Goal: Register for event/course

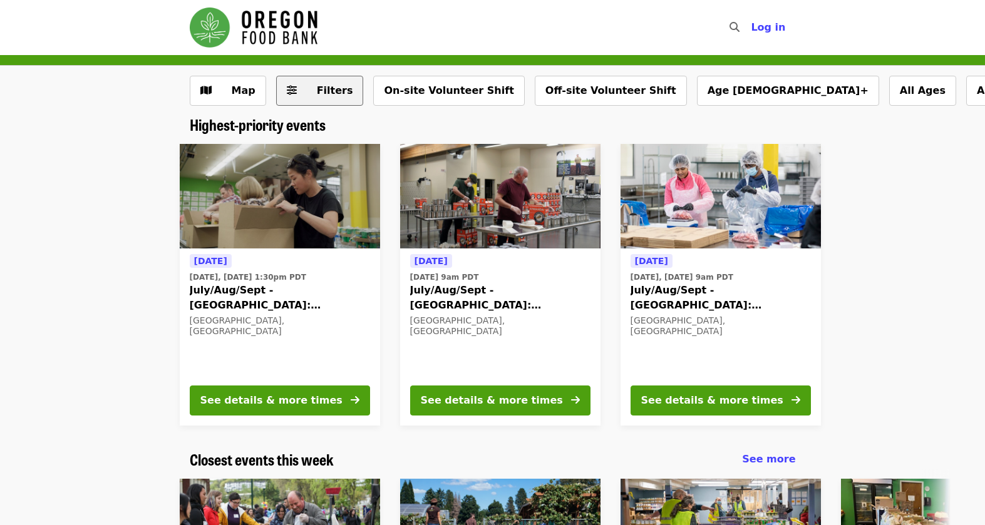
click at [317, 86] on span "Filters" at bounding box center [335, 91] width 36 height 12
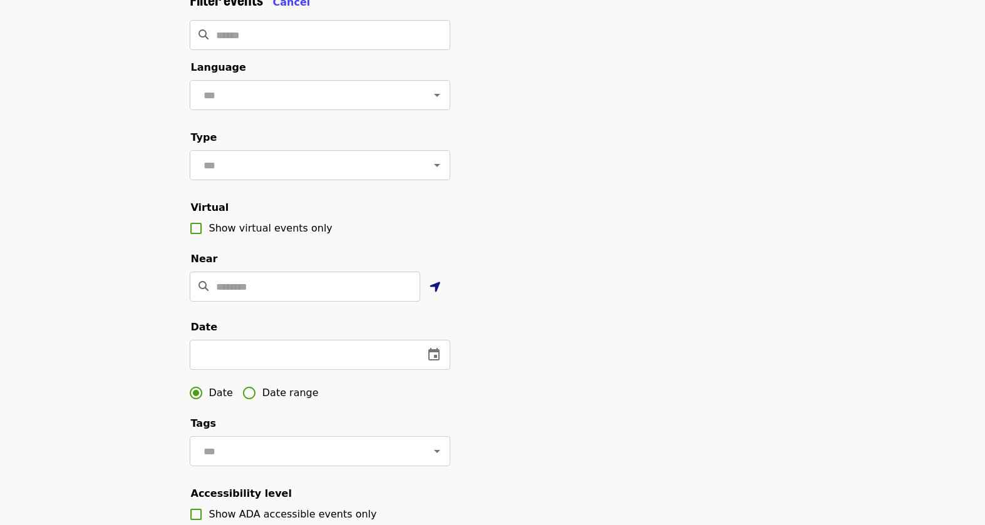
scroll to position [125, 0]
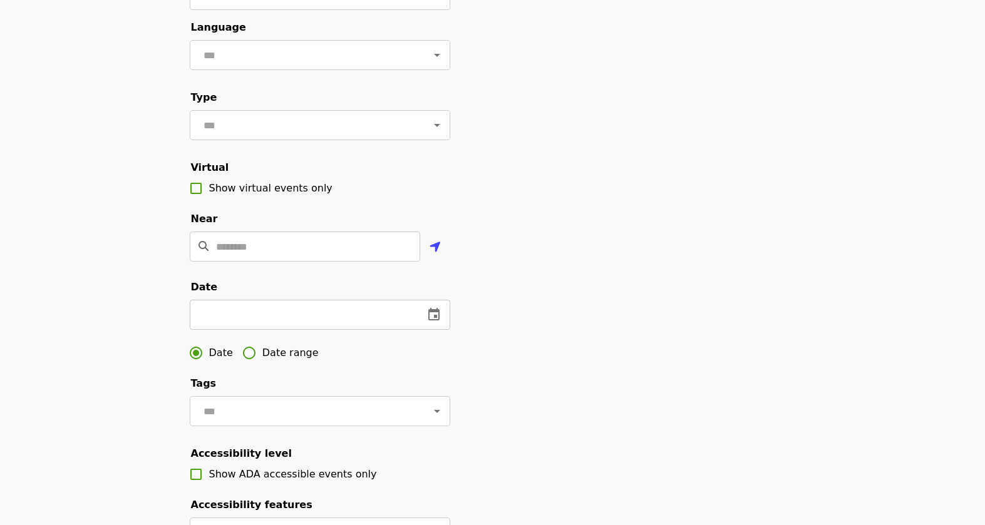
click at [431, 321] on icon "change date" at bounding box center [433, 314] width 11 height 13
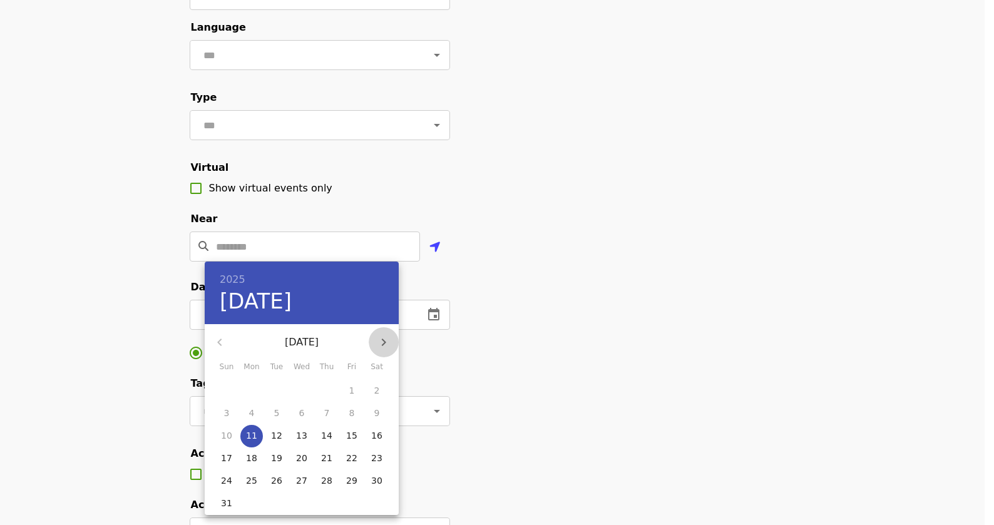
click at [385, 337] on icon "button" at bounding box center [383, 342] width 15 height 15
click at [327, 392] on p "4" at bounding box center [327, 390] width 6 height 13
type input "**********"
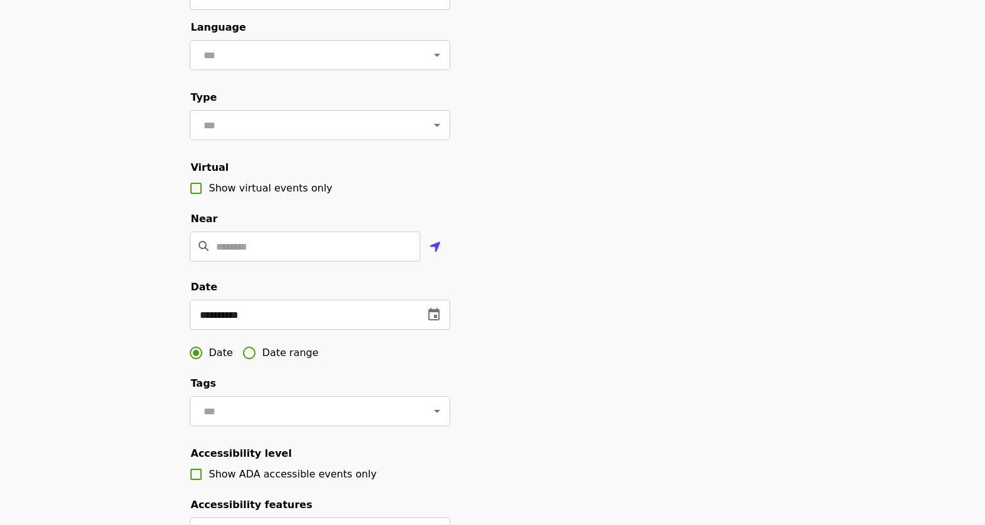
click at [280, 361] on span "Date range" at bounding box center [290, 353] width 56 height 15
click at [289, 330] on button "change date" at bounding box center [299, 315] width 30 height 30
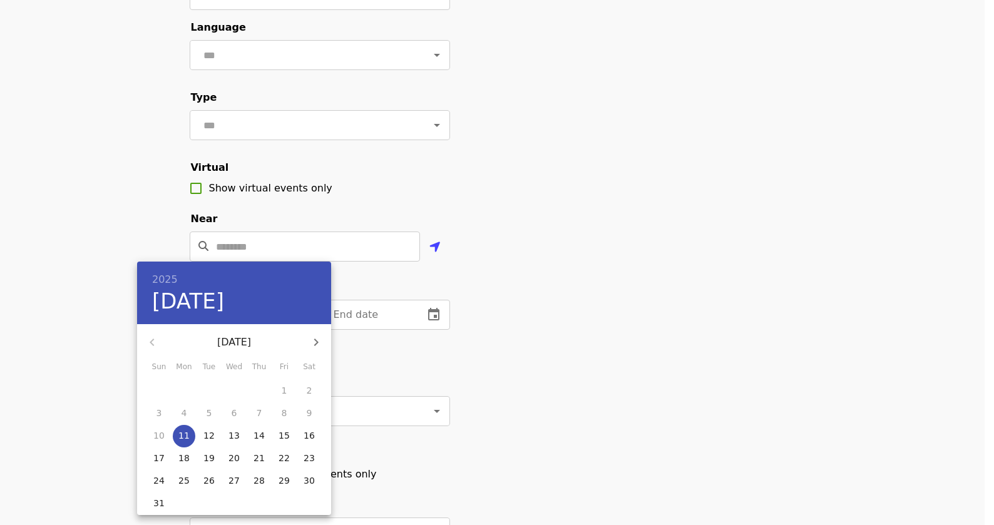
click at [316, 340] on icon "button" at bounding box center [316, 343] width 4 height 8
click at [282, 391] on p "5" at bounding box center [285, 390] width 6 height 13
type input "**********"
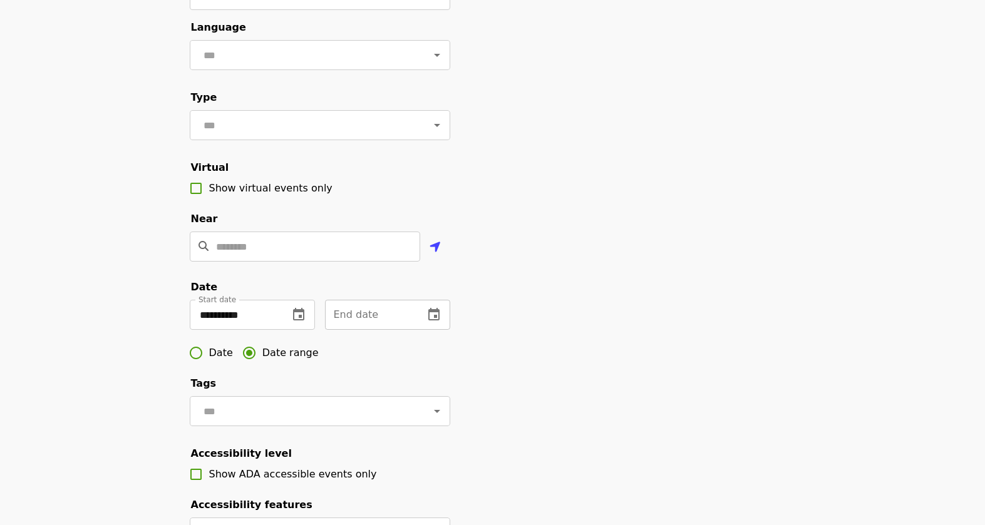
click at [414, 328] on div "End date" at bounding box center [387, 315] width 125 height 30
click at [432, 322] on icon "change date" at bounding box center [433, 314] width 15 height 15
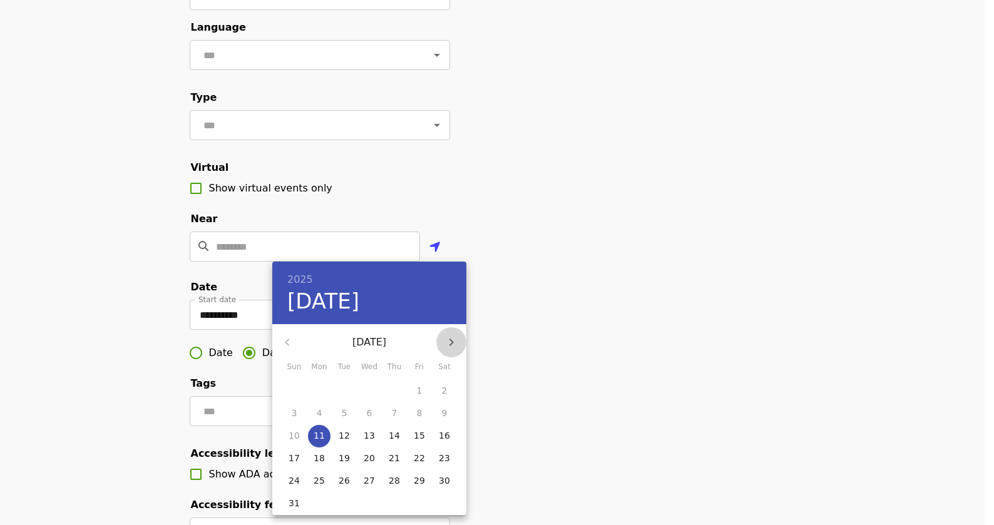
drag, startPoint x: 452, startPoint y: 343, endPoint x: 449, endPoint y: 363, distance: 19.7
click at [453, 343] on icon "button" at bounding box center [452, 343] width 4 height 8
click at [423, 457] on p "26" at bounding box center [419, 458] width 11 height 13
type input "**********"
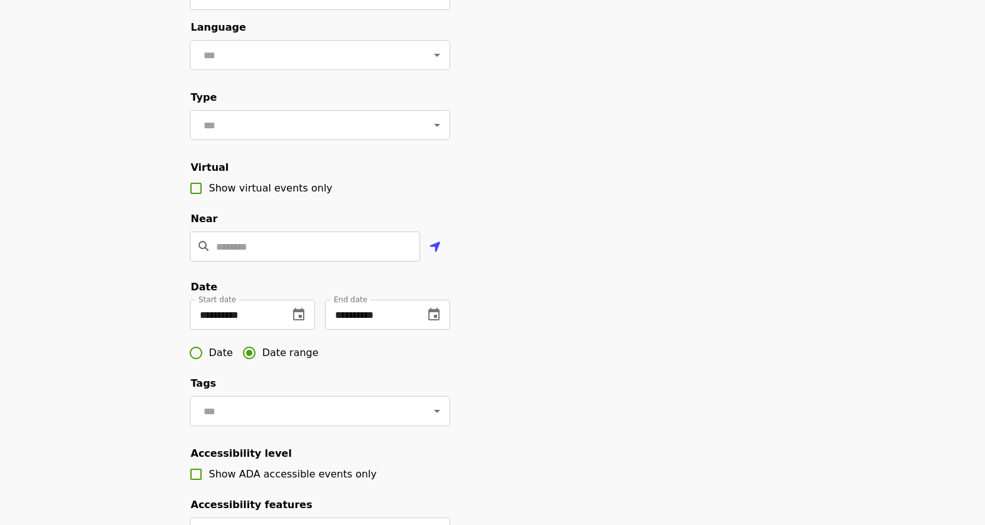
click at [555, 341] on div "**********" at bounding box center [493, 300] width 626 height 698
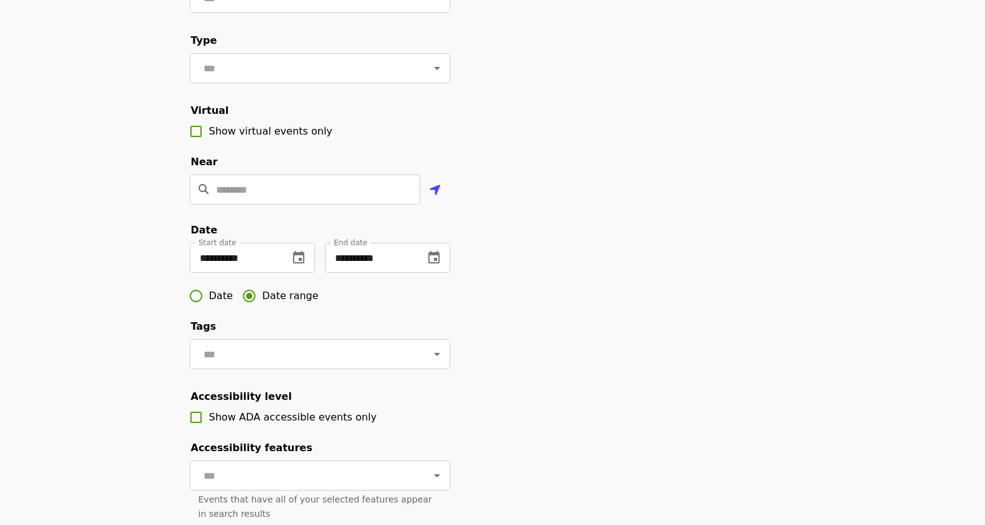
scroll to position [250, 0]
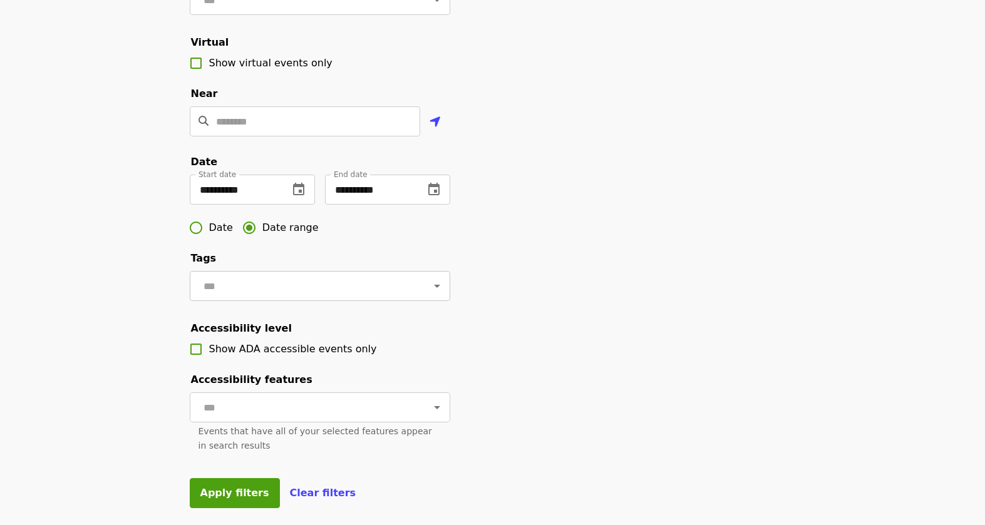
click at [434, 288] on icon "Open" at bounding box center [437, 286] width 6 height 3
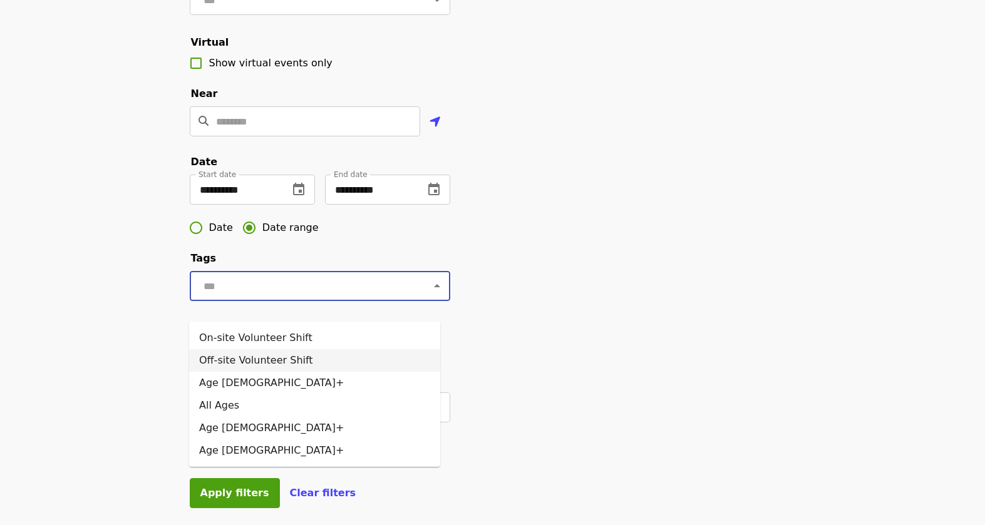
click at [557, 291] on div "**********" at bounding box center [493, 174] width 626 height 698
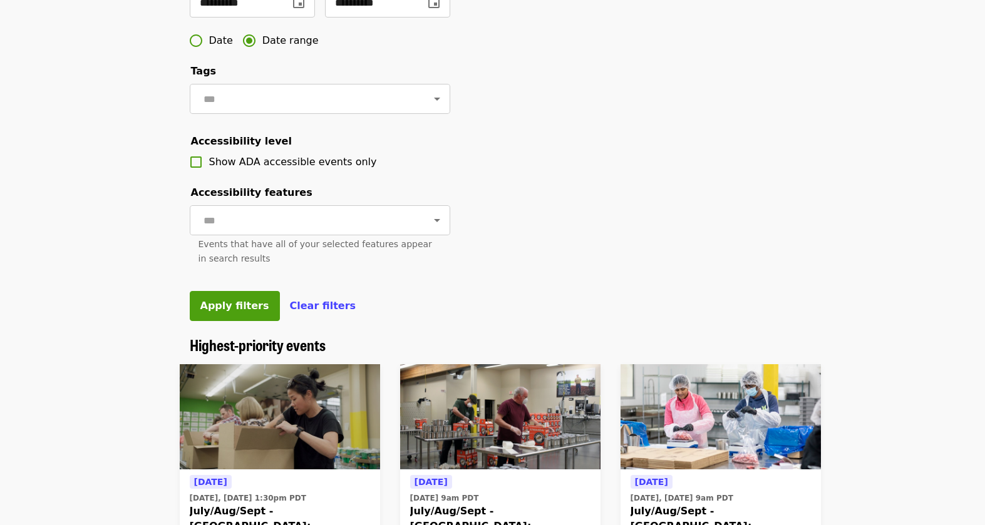
scroll to position [438, 0]
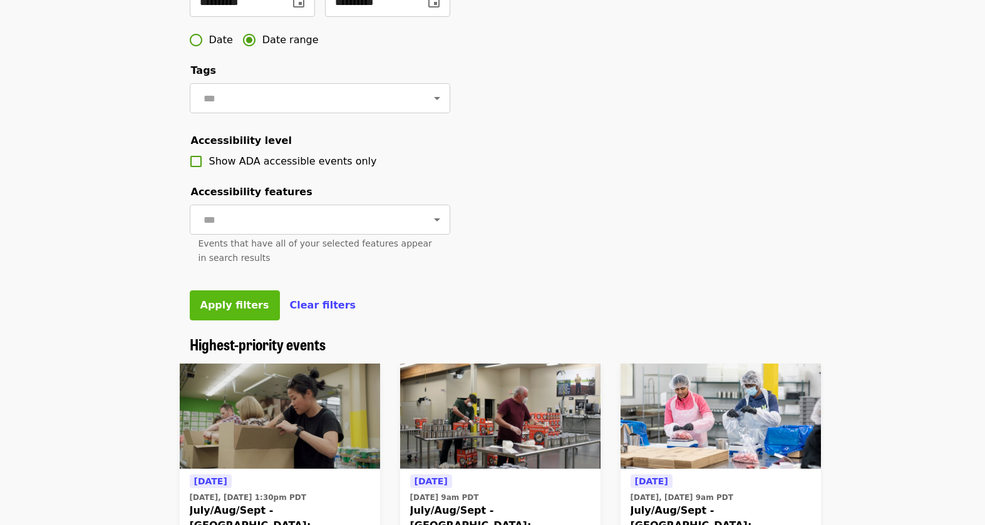
click at [217, 321] on button "Apply filters" at bounding box center [235, 306] width 90 height 30
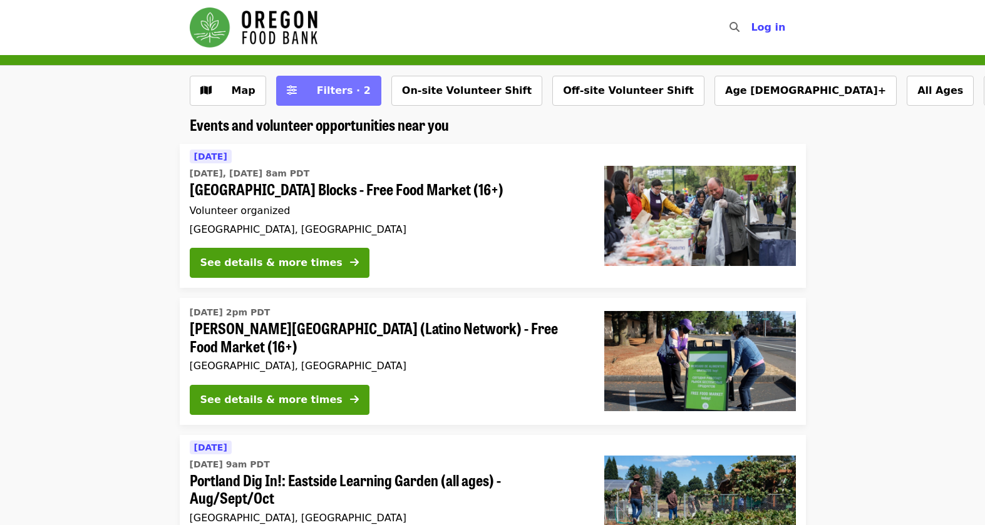
click at [312, 95] on span "Filters · 2" at bounding box center [337, 90] width 66 height 15
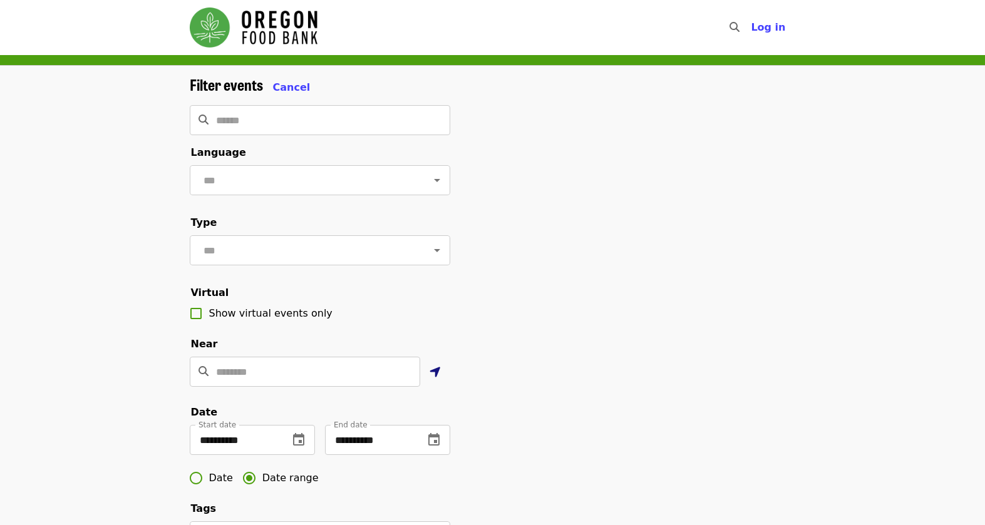
click at [438, 380] on icon "location-arrow icon" at bounding box center [435, 372] width 11 height 15
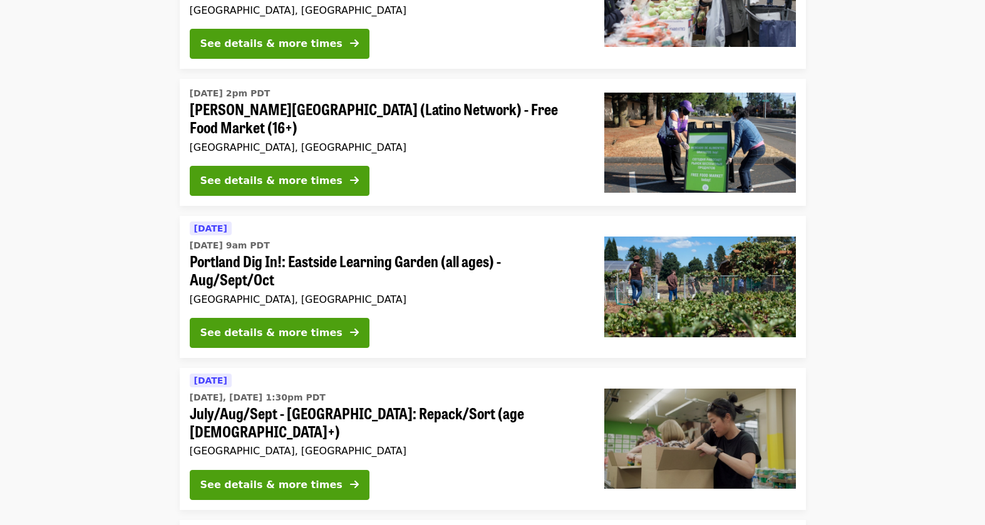
scroll to position [877, 0]
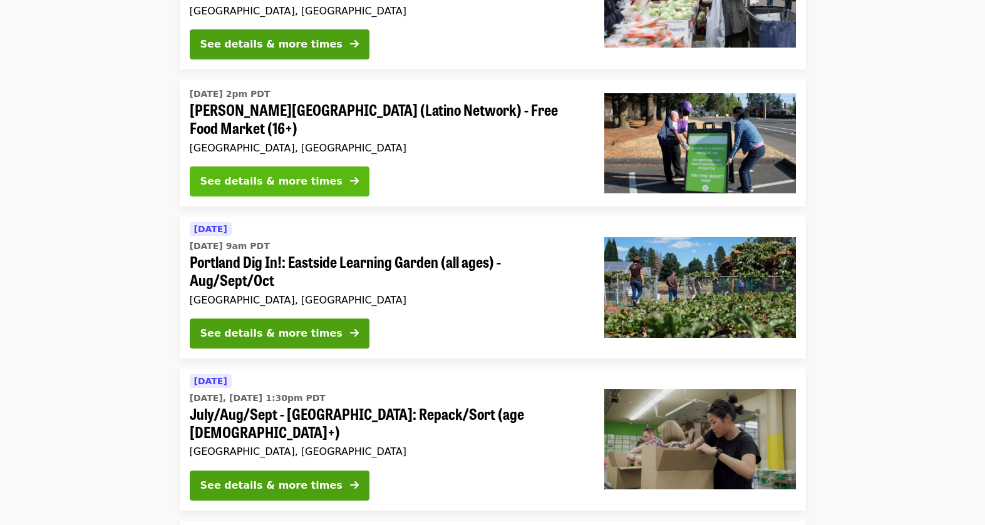
click at [264, 189] on div "See details & more times" at bounding box center [271, 181] width 142 height 15
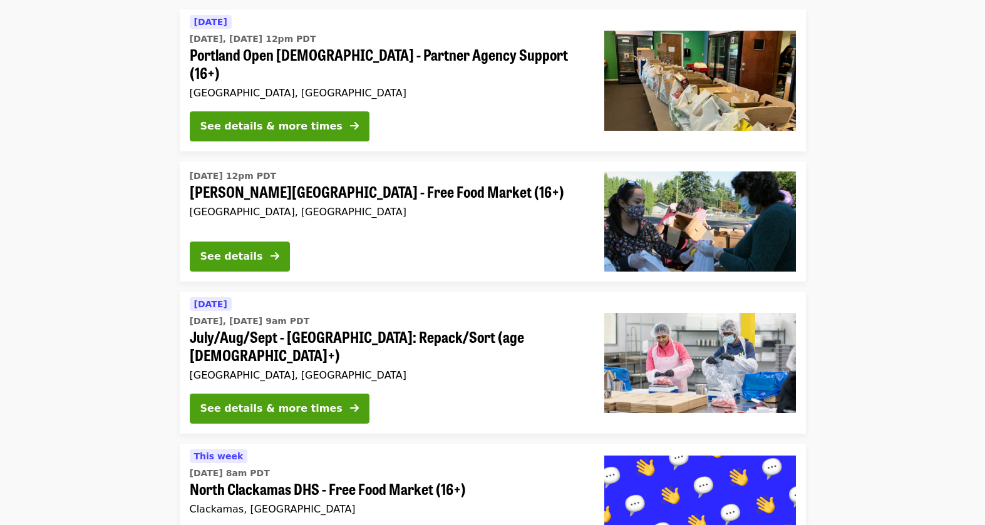
scroll to position [1252, 0]
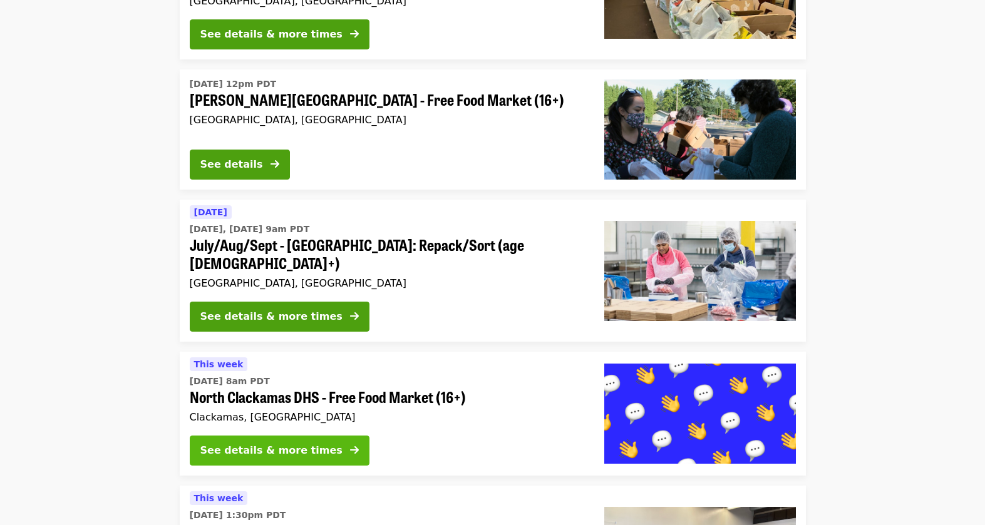
click at [284, 443] on div "See details & more times" at bounding box center [271, 450] width 142 height 15
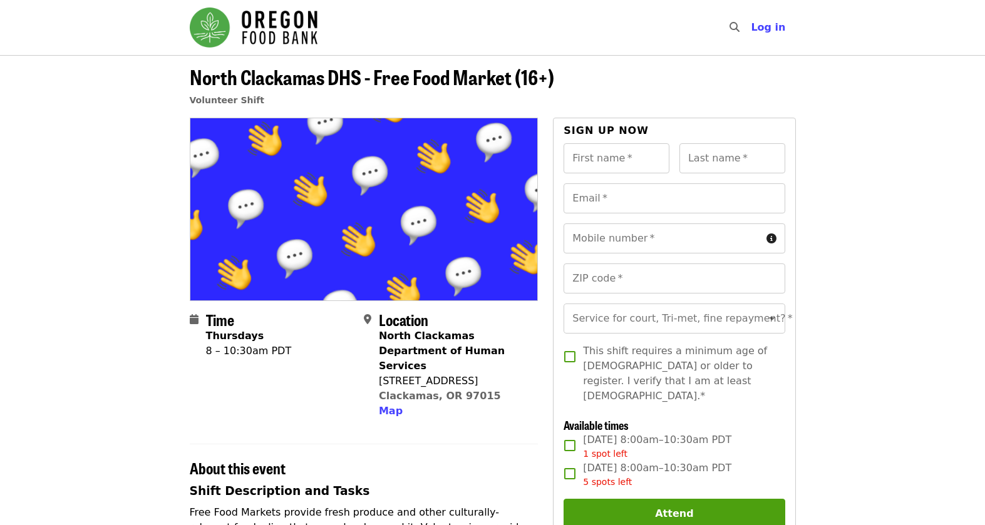
drag, startPoint x: 391, startPoint y: 516, endPoint x: 391, endPoint y: 485, distance: 31.3
click at [391, 516] on p "Free Food Markets provide fresh produce and other culturally-relevant foods dir…" at bounding box center [364, 535] width 349 height 60
